Goal: Task Accomplishment & Management: Complete application form

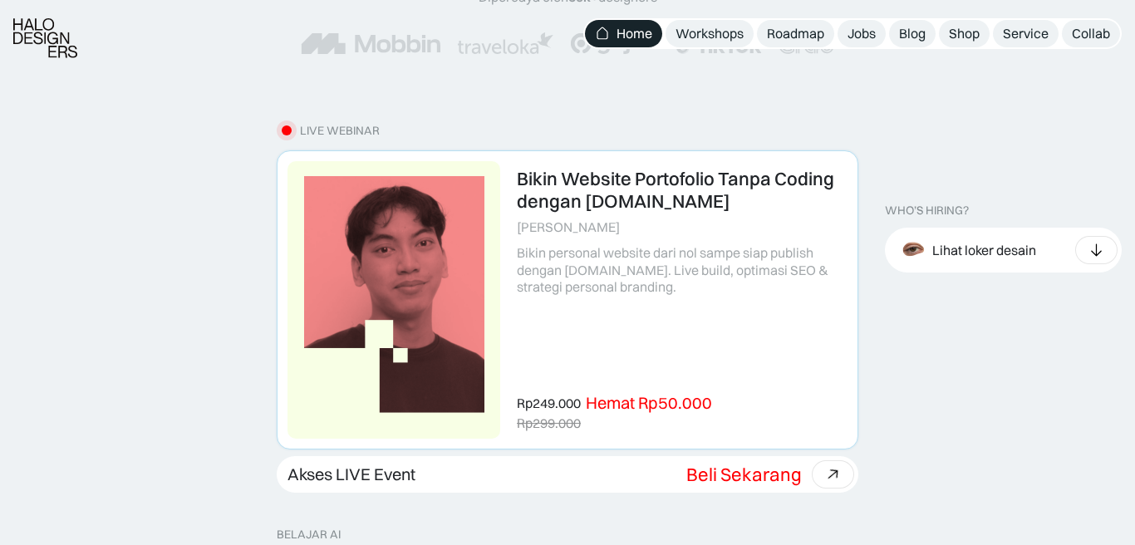
scroll to position [514, 0]
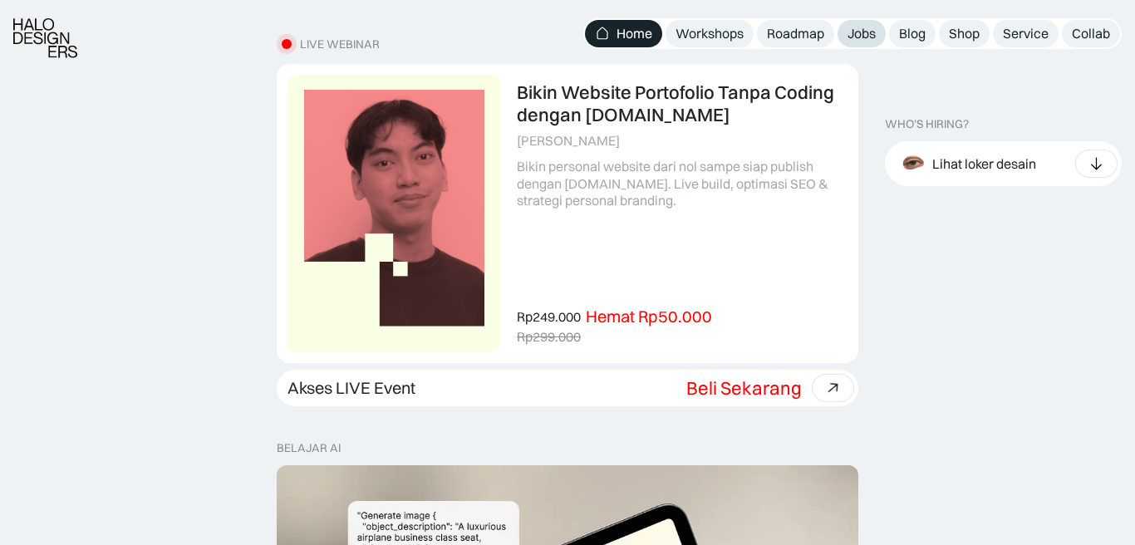
click at [860, 29] on div "Jobs" at bounding box center [862, 33] width 28 height 17
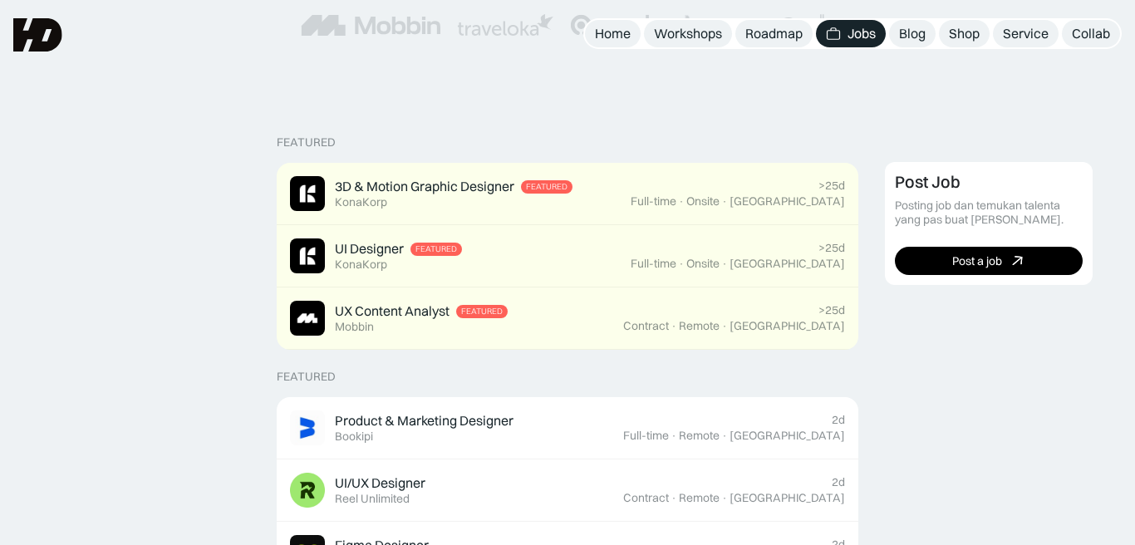
scroll to position [171, 0]
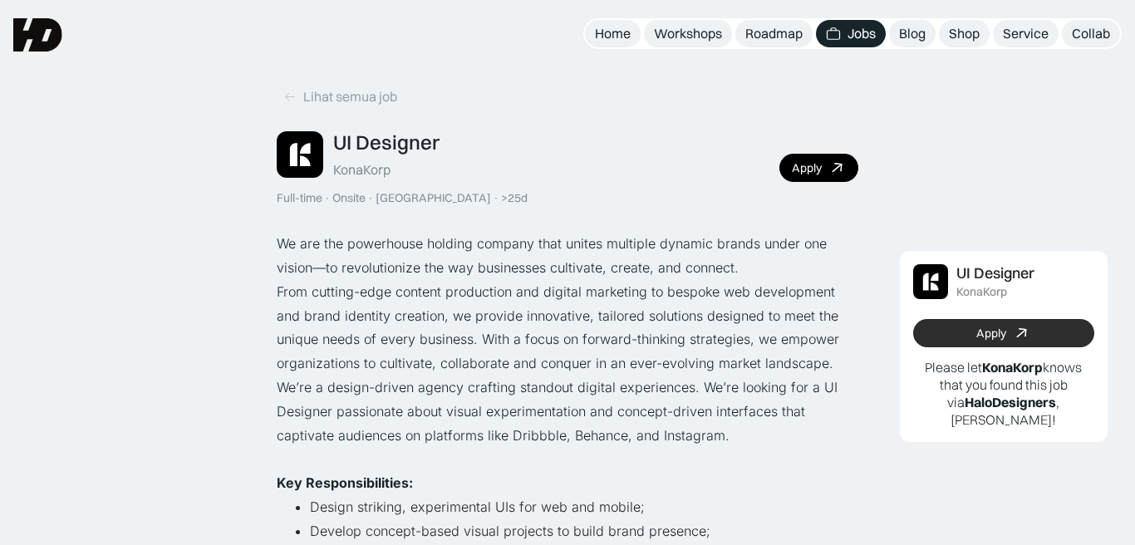
click at [951, 331] on link "Apply" at bounding box center [1003, 333] width 181 height 28
